Goal: Task Accomplishment & Management: Use online tool/utility

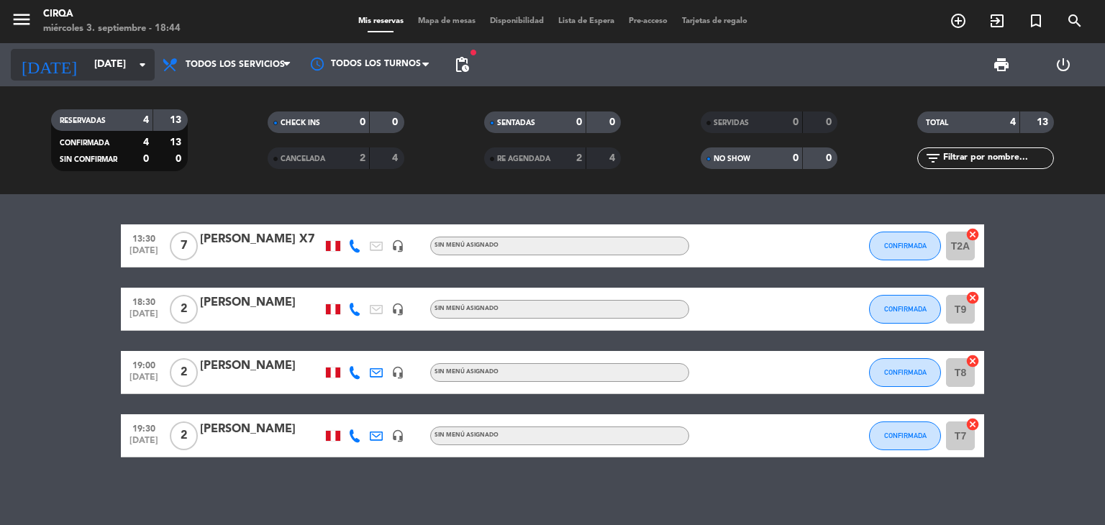
click at [122, 58] on input "[DATE]" at bounding box center [155, 65] width 137 height 26
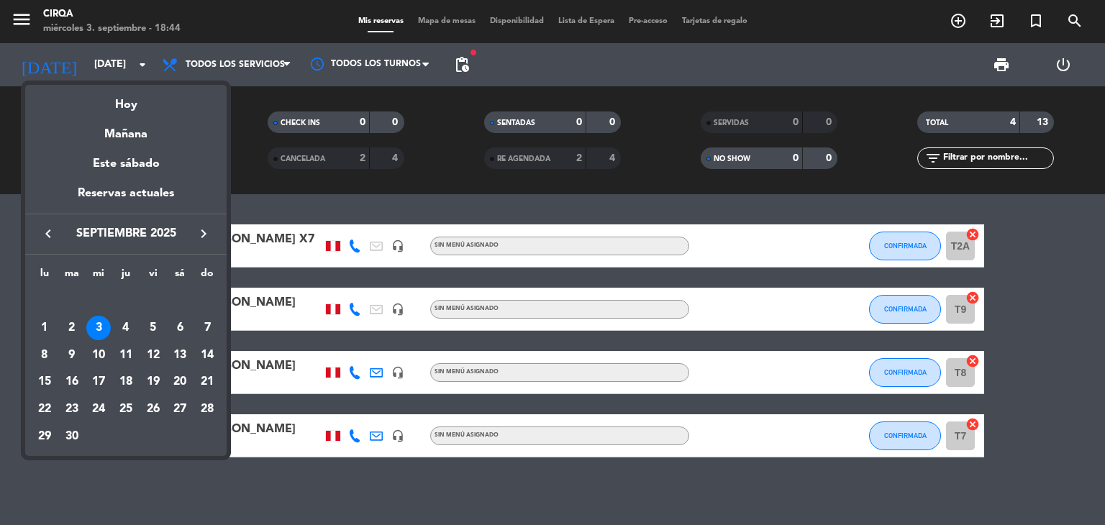
click at [1037, 270] on div at bounding box center [552, 262] width 1105 height 525
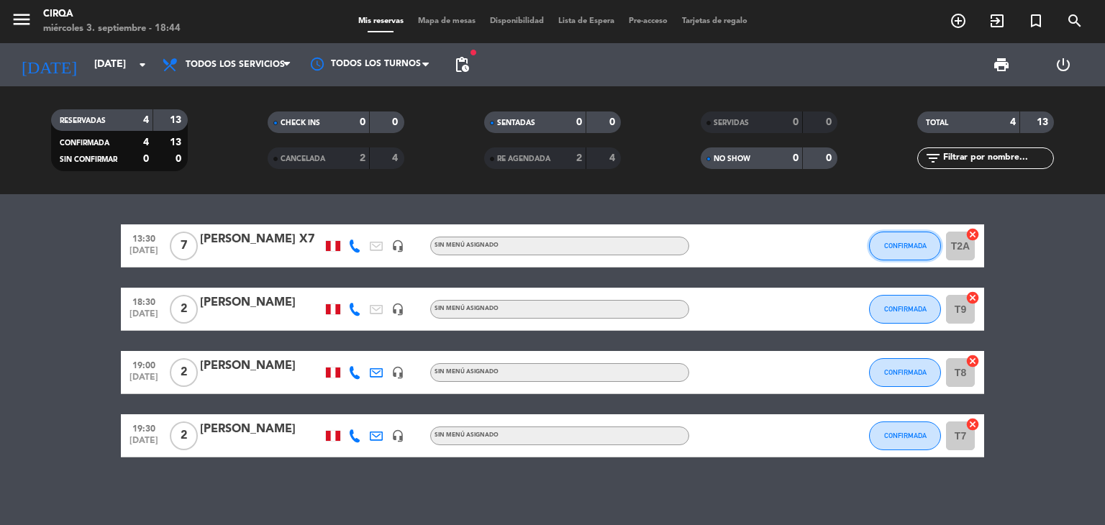
click at [911, 238] on button "CONFIRMADA" at bounding box center [905, 246] width 72 height 29
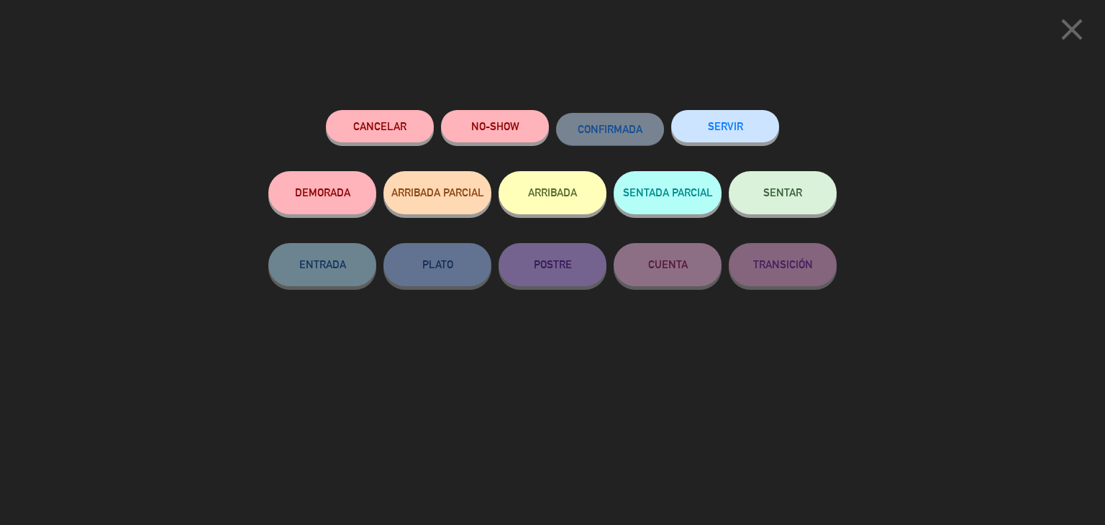
click at [757, 185] on button "SENTAR" at bounding box center [783, 192] width 108 height 43
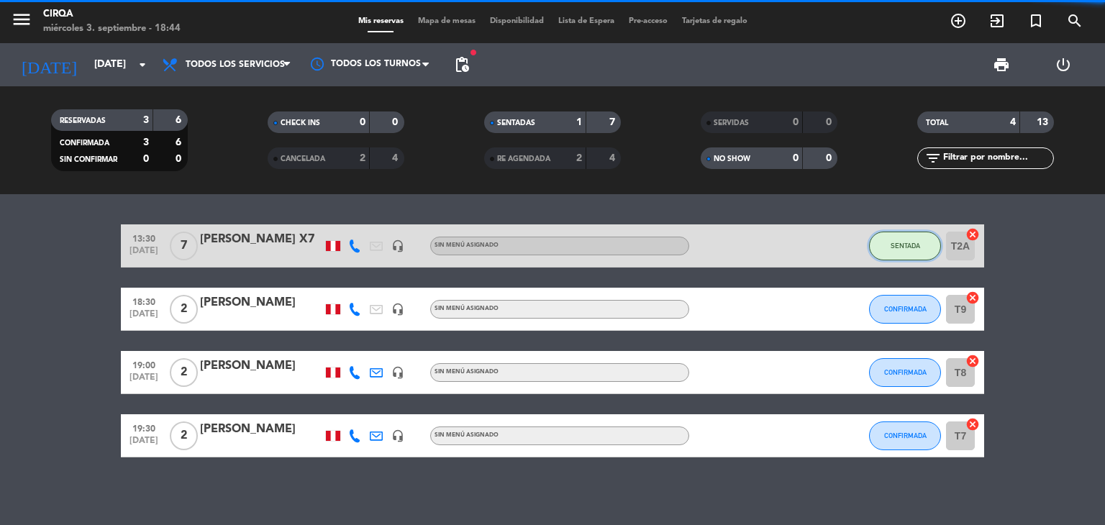
click at [919, 240] on button "SENTADA" at bounding box center [905, 246] width 72 height 29
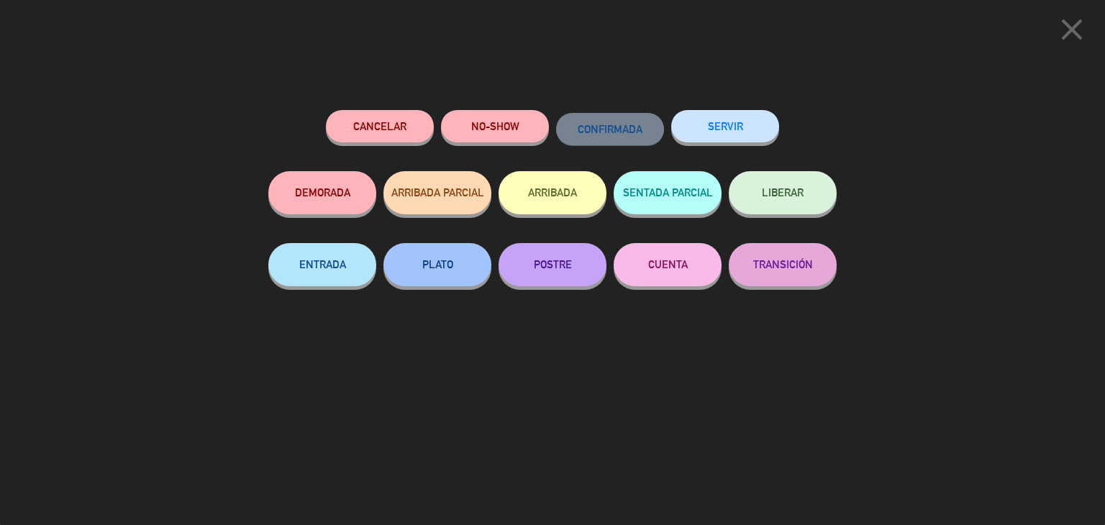
click at [685, 113] on button "SERVIR" at bounding box center [725, 126] width 108 height 32
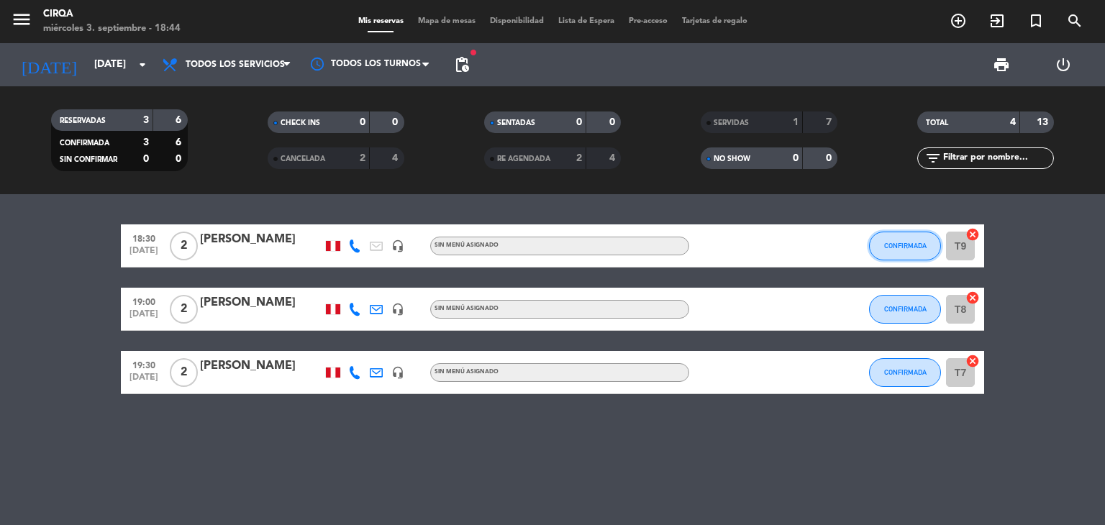
click at [888, 254] on button "CONFIRMADA" at bounding box center [905, 246] width 72 height 29
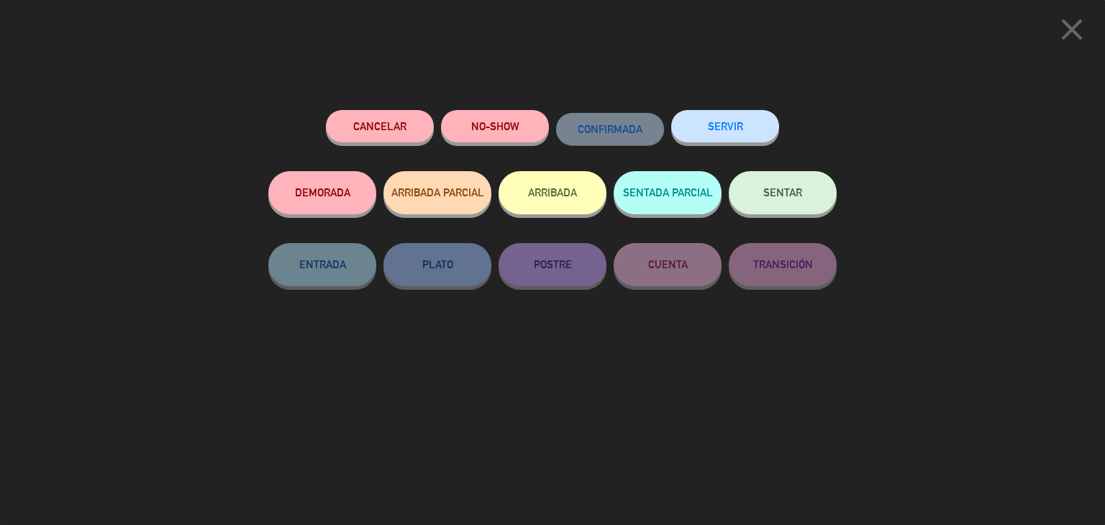
drag, startPoint x: 798, startPoint y: 188, endPoint x: 773, endPoint y: 219, distance: 39.9
click at [799, 188] on button "SENTAR" at bounding box center [783, 192] width 108 height 43
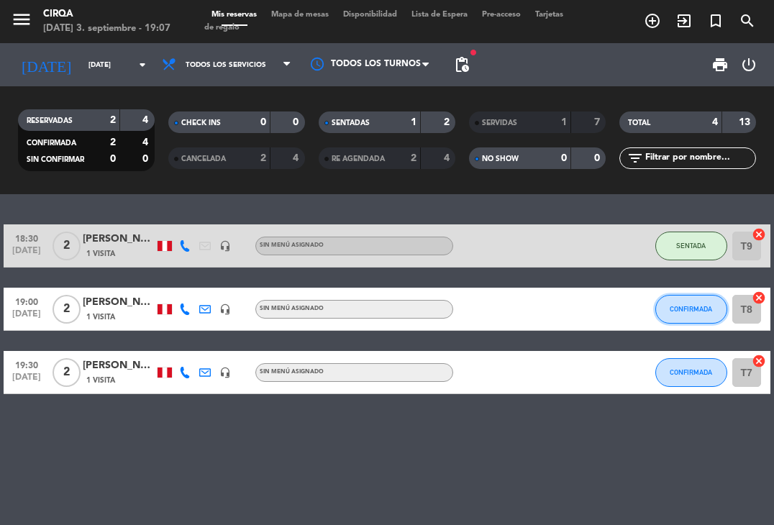
click at [673, 320] on button "CONFIRMADA" at bounding box center [691, 309] width 72 height 29
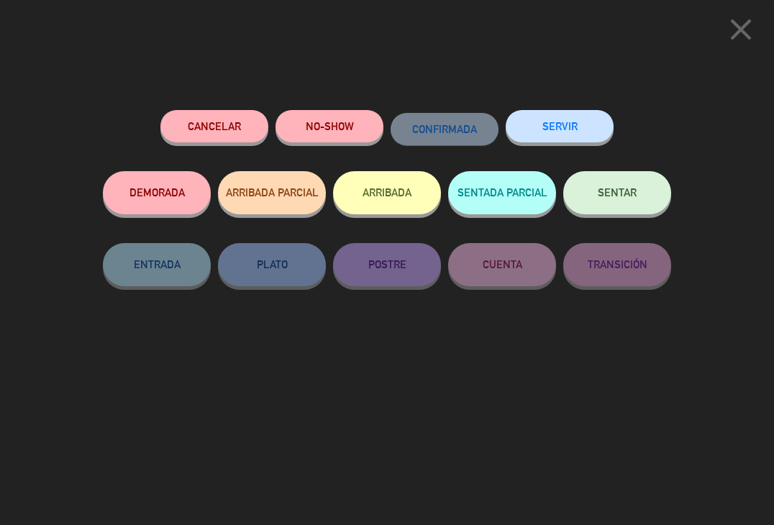
click at [607, 202] on button "SENTAR" at bounding box center [617, 192] width 108 height 43
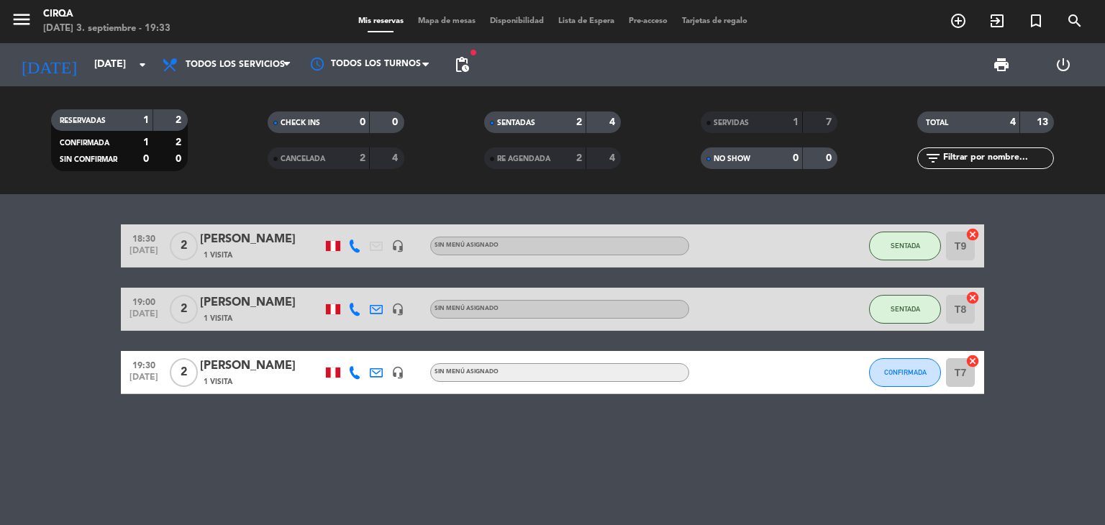
click at [589, 26] on div "Mis reservas Mapa de mesas Disponibilidad Lista de Espera Pre-acceso Tarjetas d…" at bounding box center [553, 21] width 404 height 13
click at [912, 372] on span "CONFIRMADA" at bounding box center [905, 372] width 42 height 8
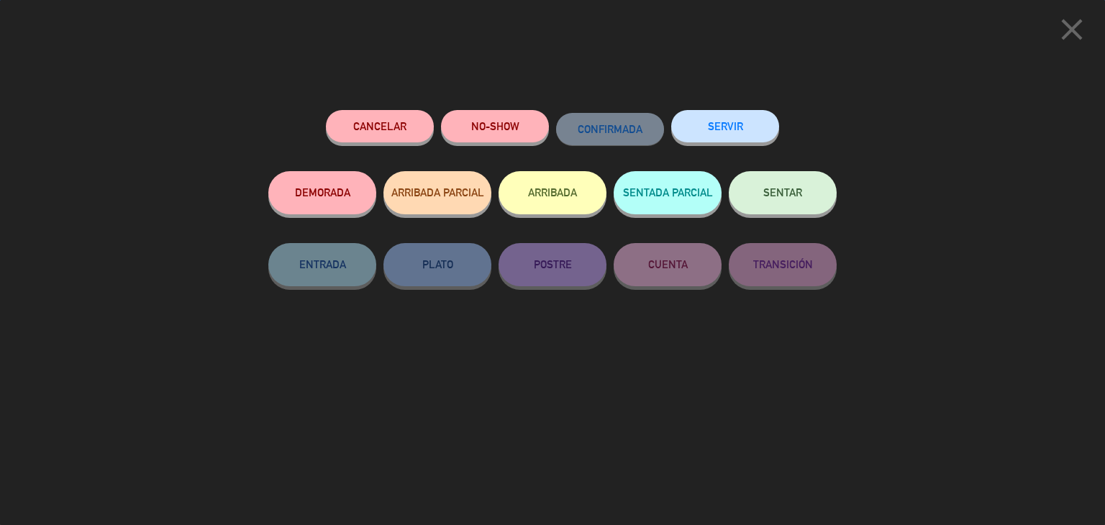
click at [781, 196] on span "SENTAR" at bounding box center [782, 192] width 39 height 12
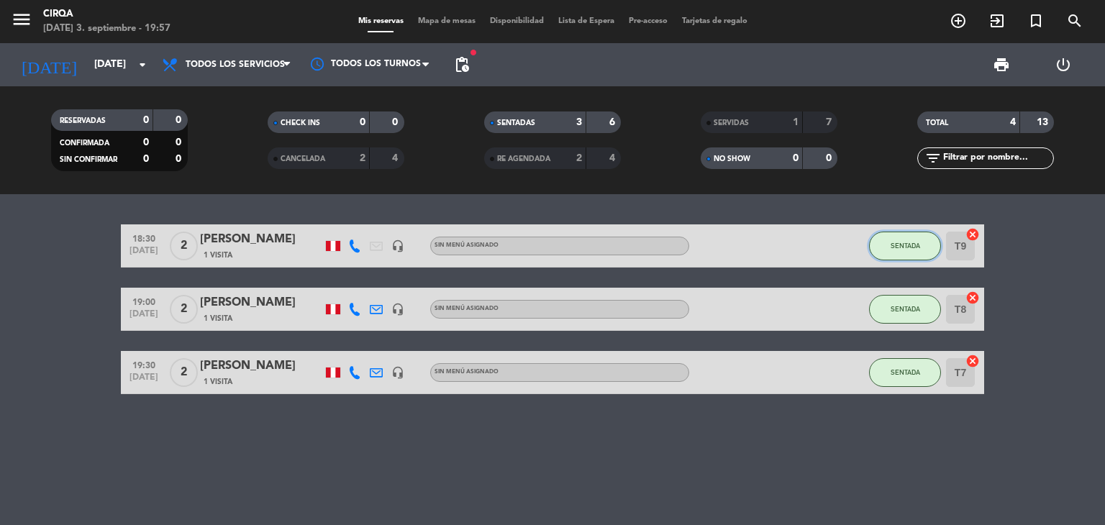
click at [898, 249] on button "SENTADA" at bounding box center [905, 246] width 72 height 29
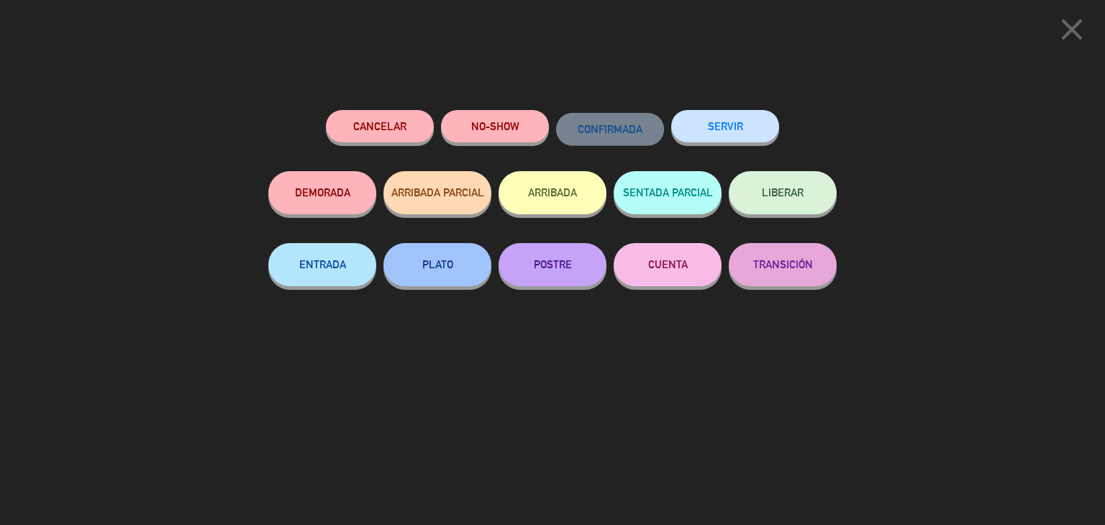
drag, startPoint x: 721, startPoint y: 127, endPoint x: 705, endPoint y: 127, distance: 16.6
click at [721, 127] on button "SERVIR" at bounding box center [725, 126] width 108 height 32
